Goal: Task Accomplishment & Management: Manage account settings

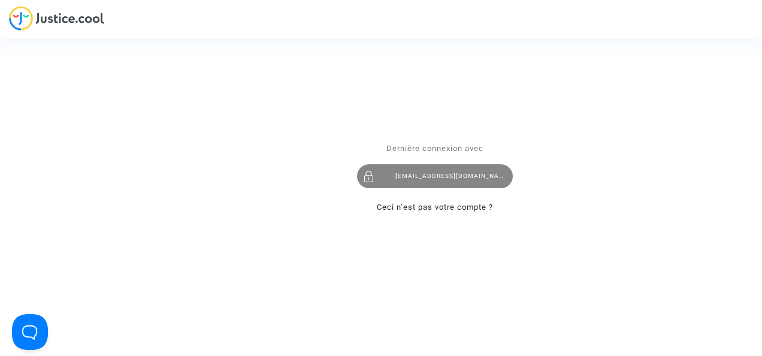
click at [487, 170] on div "levavasseur.prudence@llpavocat.com" at bounding box center [435, 177] width 156 height 24
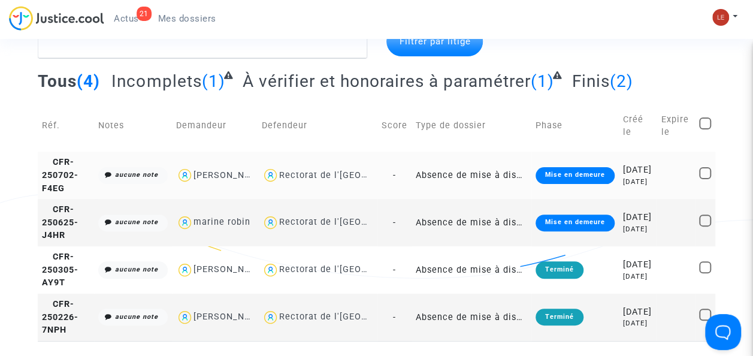
scroll to position [72, 0]
